Goal: Check status: Check status

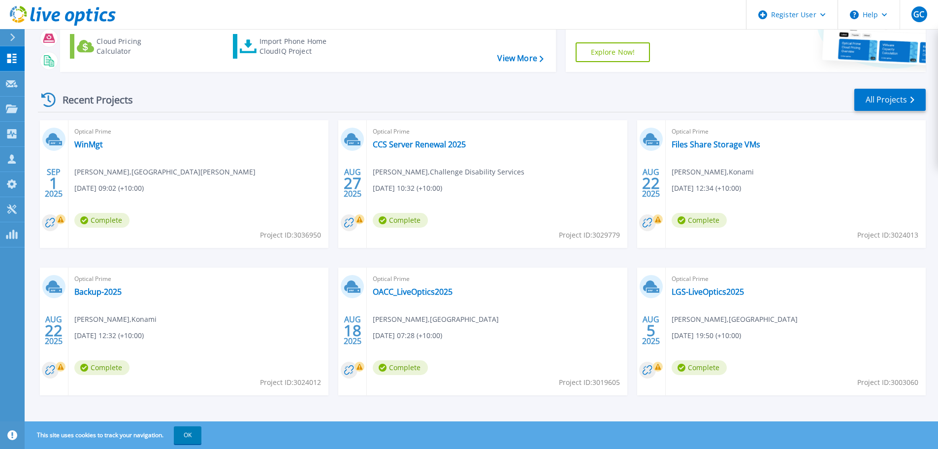
scroll to position [97, 0]
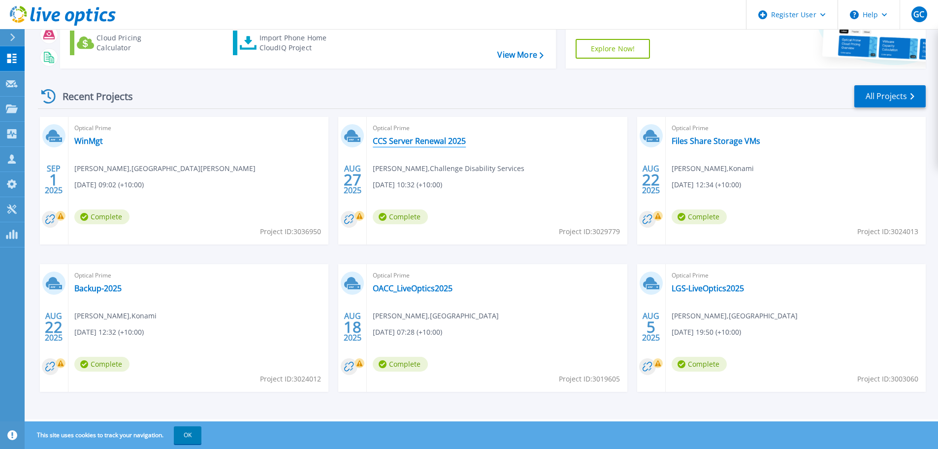
click at [421, 140] on link "CCS Server Renewal 2025" at bounding box center [419, 141] width 93 height 10
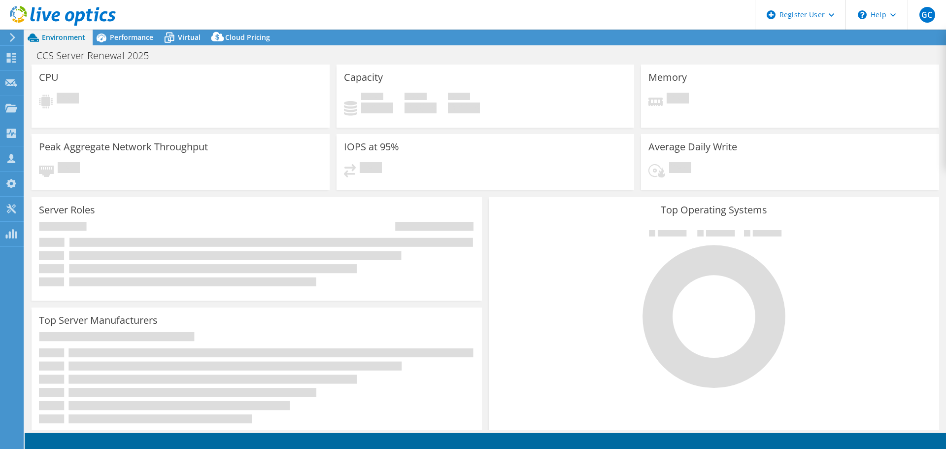
select select "USD"
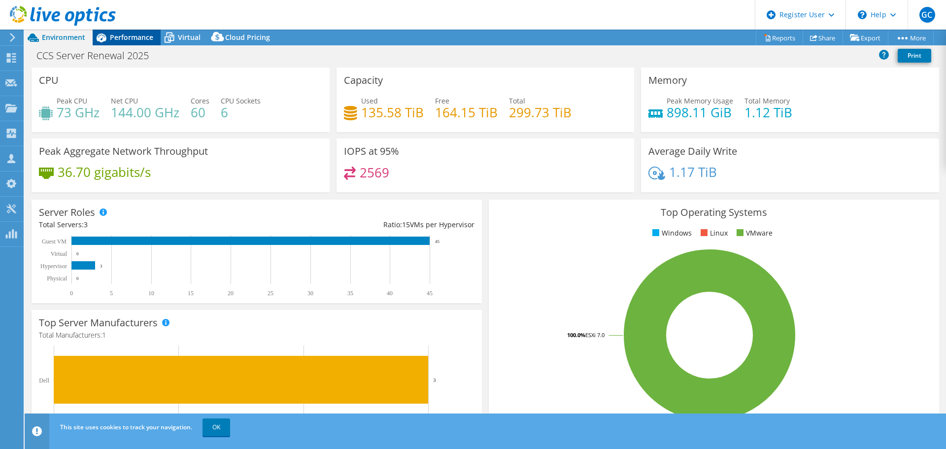
click at [138, 40] on span "Performance" at bounding box center [131, 37] width 43 height 9
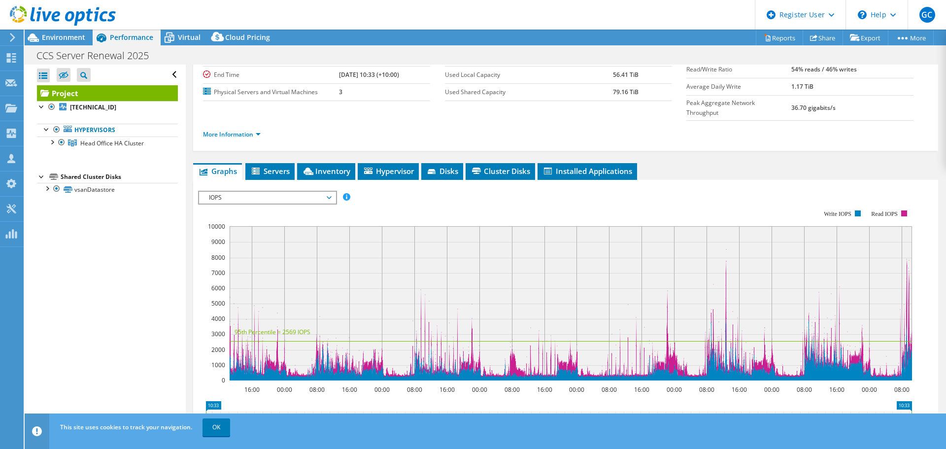
scroll to position [99, 0]
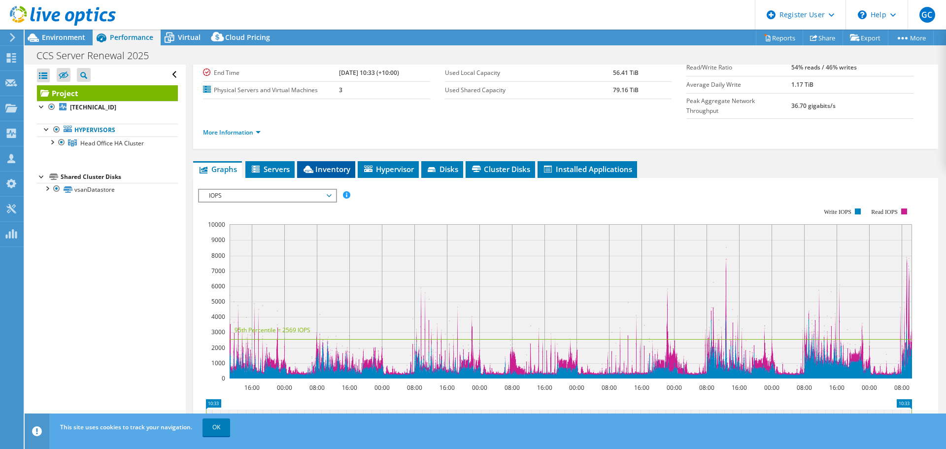
click at [332, 161] on li "Inventory" at bounding box center [326, 169] width 58 height 17
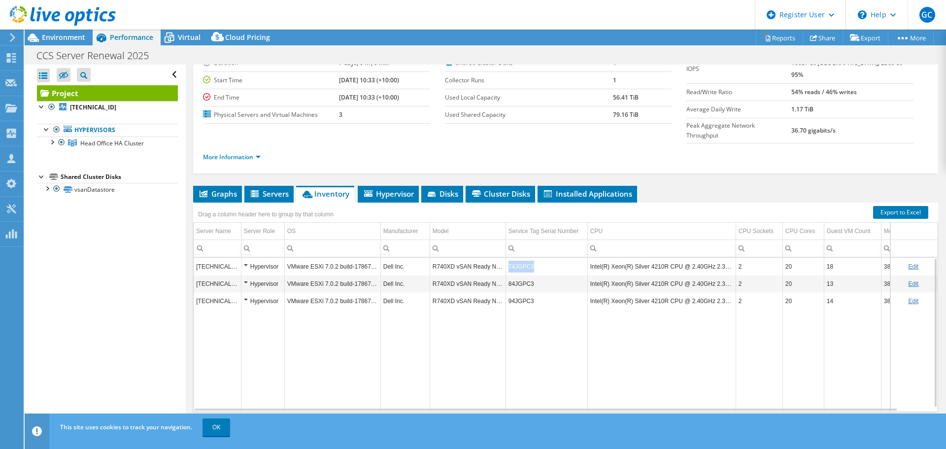
drag, startPoint x: 533, startPoint y: 248, endPoint x: 508, endPoint y: 248, distance: 25.1
click at [508, 258] on td "74JGPC3" at bounding box center [546, 266] width 82 height 17
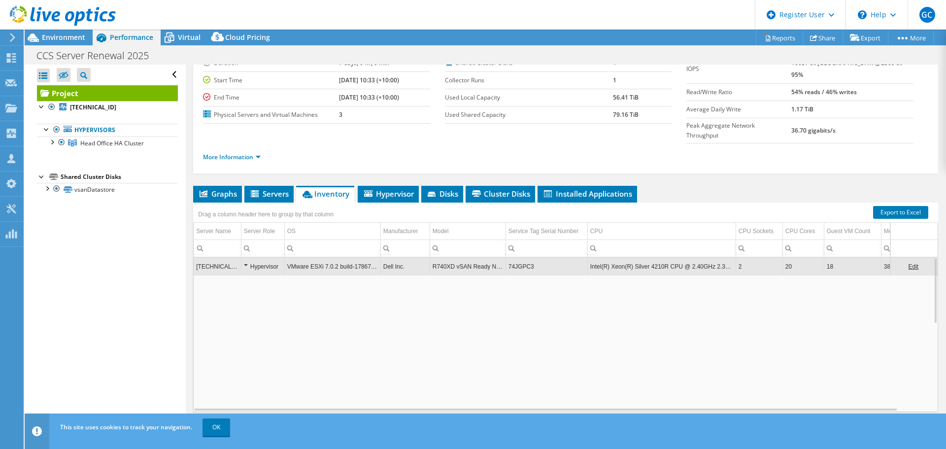
copy td "74JGPC3"
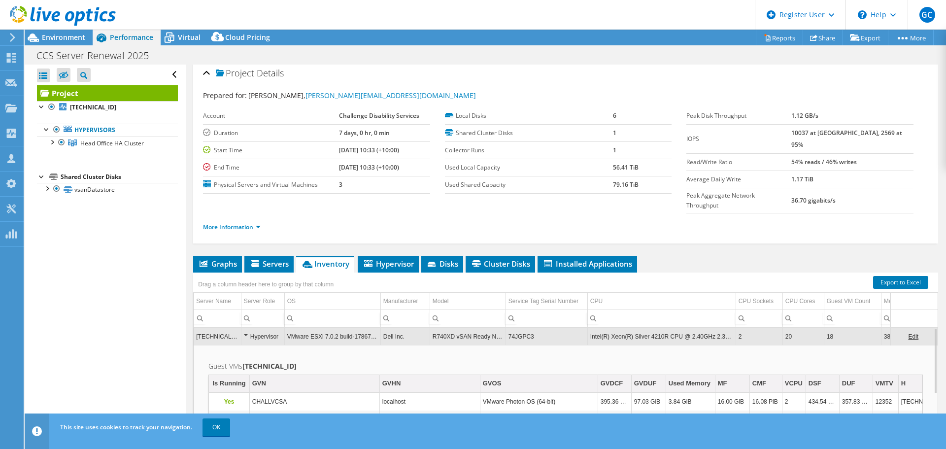
scroll to position [0, 0]
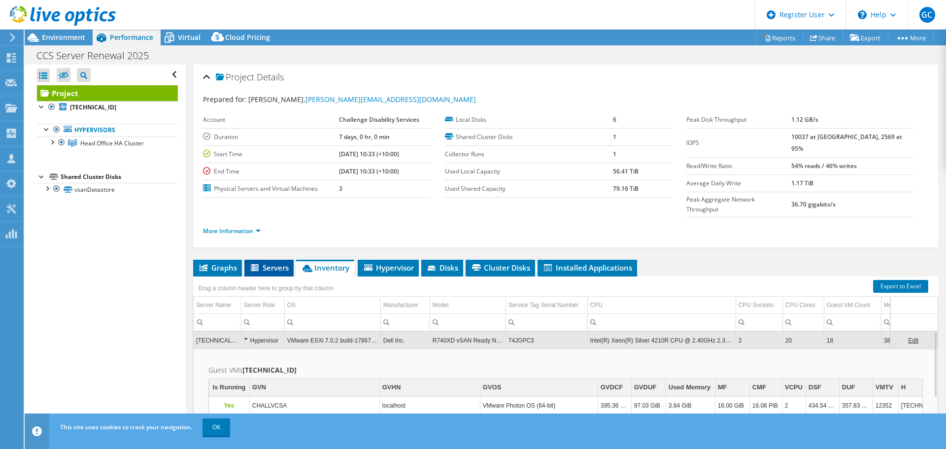
click at [268, 263] on span "Servers" at bounding box center [268, 268] width 39 height 10
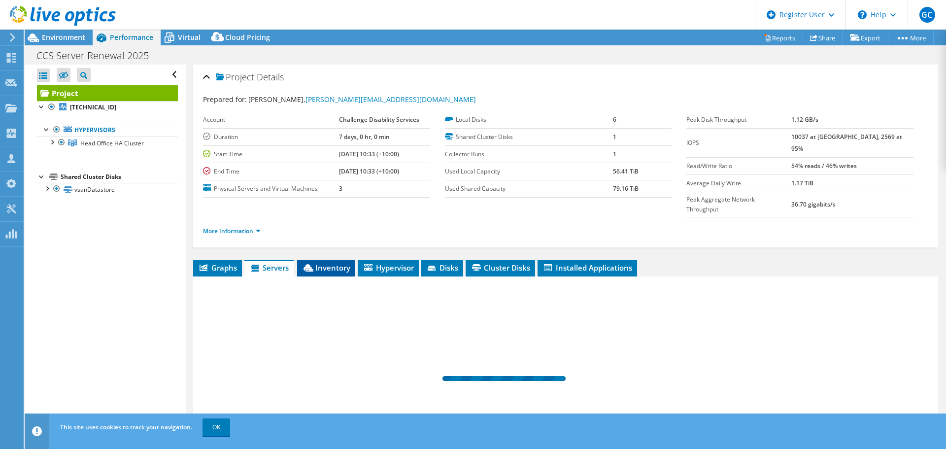
click at [317, 263] on span "Inventory" at bounding box center [326, 268] width 48 height 10
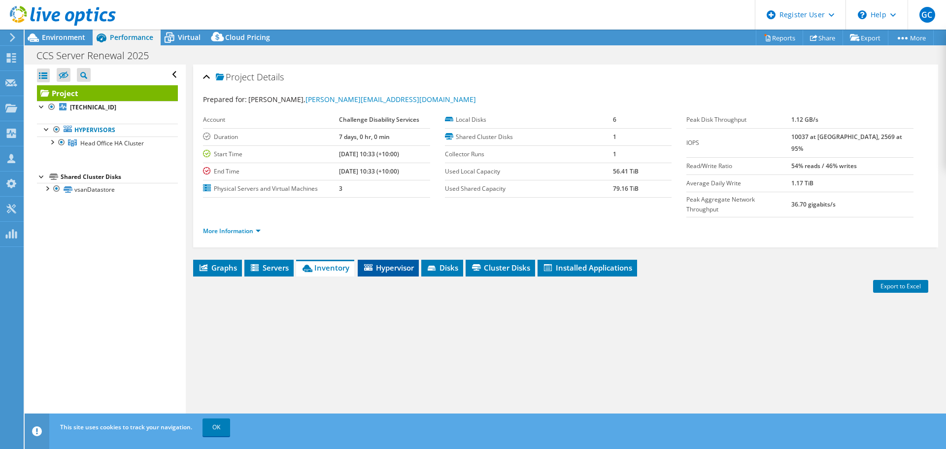
click at [391, 263] on span "Hypervisor" at bounding box center [388, 268] width 51 height 10
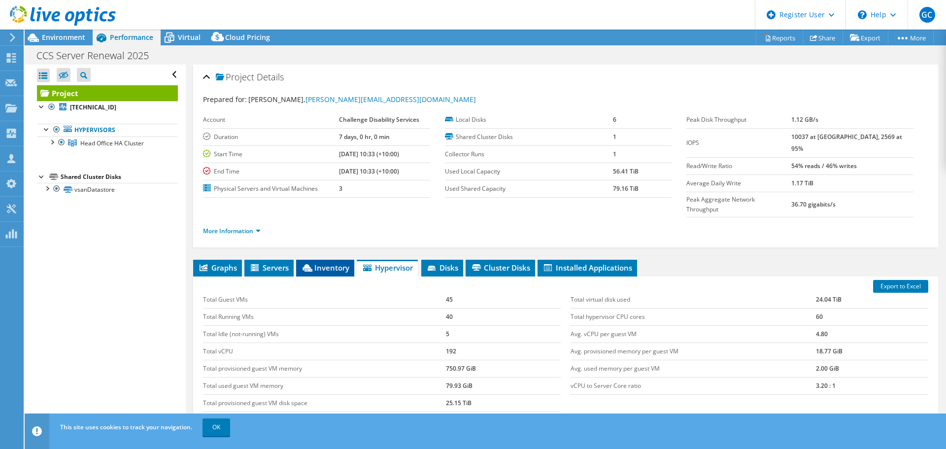
click at [323, 263] on span "Inventory" at bounding box center [325, 268] width 48 height 10
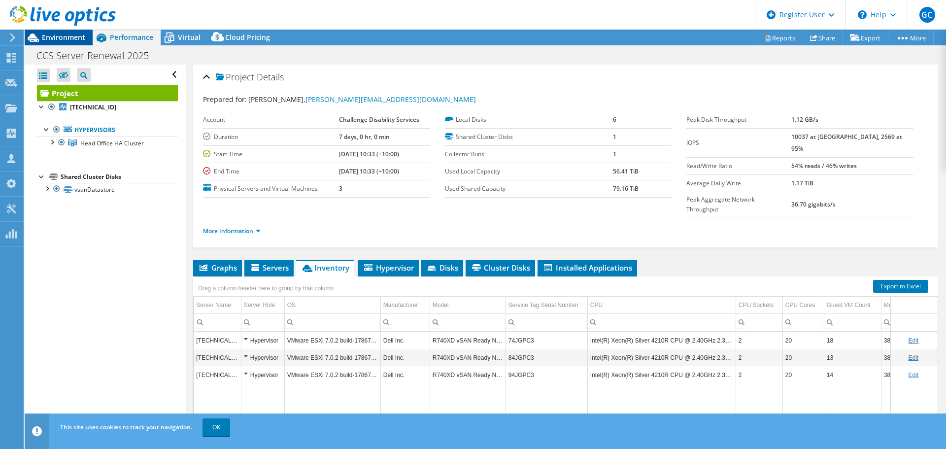
click at [55, 40] on span "Environment" at bounding box center [63, 37] width 43 height 9
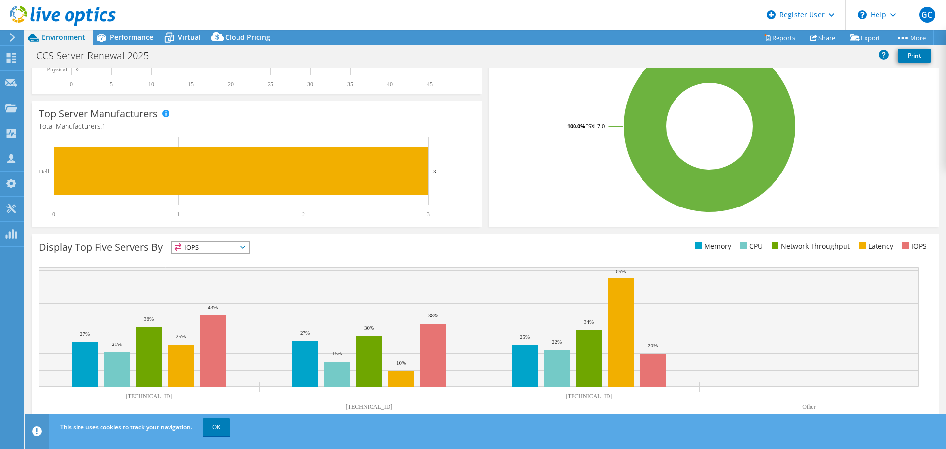
scroll to position [209, 0]
